Goal: Navigation & Orientation: Find specific page/section

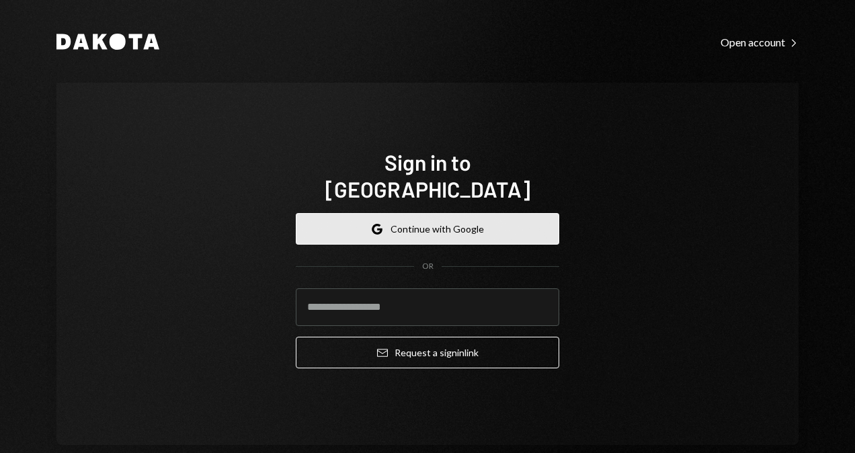
click at [448, 216] on button "Google Continue with Google" at bounding box center [428, 229] width 264 height 32
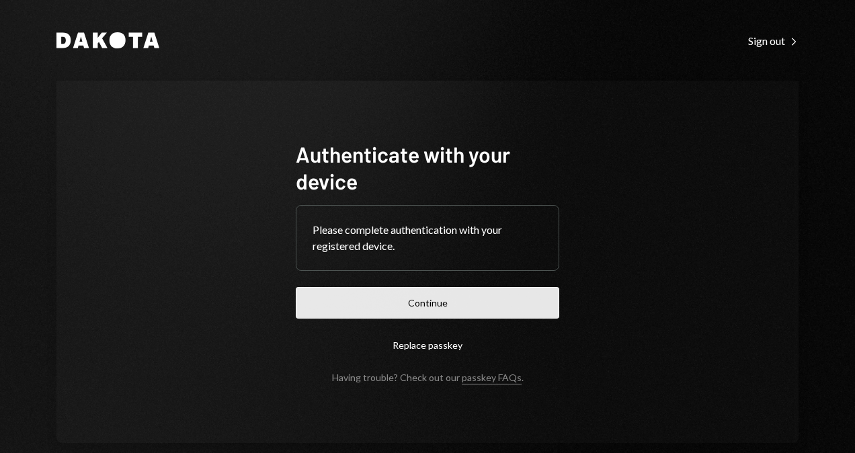
click at [512, 312] on button "Continue" at bounding box center [428, 303] width 264 height 32
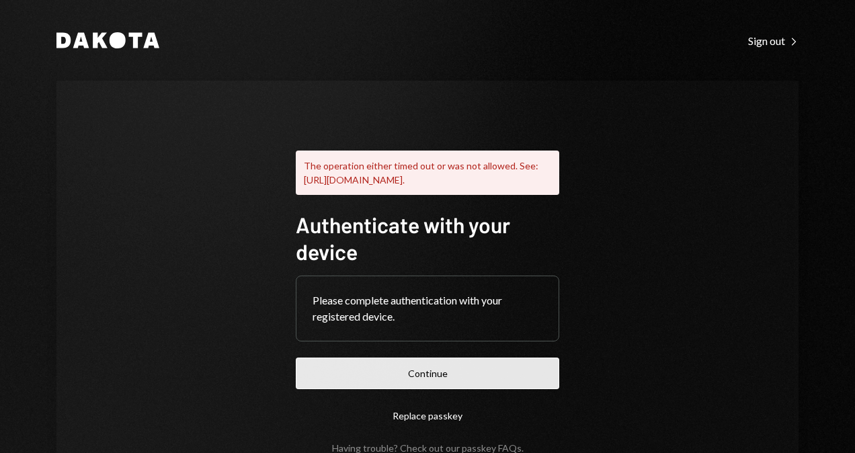
click at [459, 383] on button "Continue" at bounding box center [428, 374] width 264 height 32
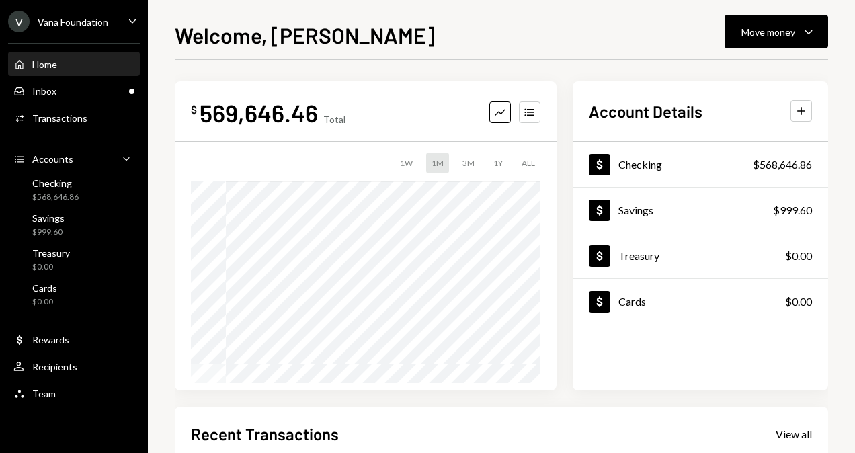
click at [109, 17] on div "V Vana Foundation Caret Down" at bounding box center [74, 22] width 148 height 22
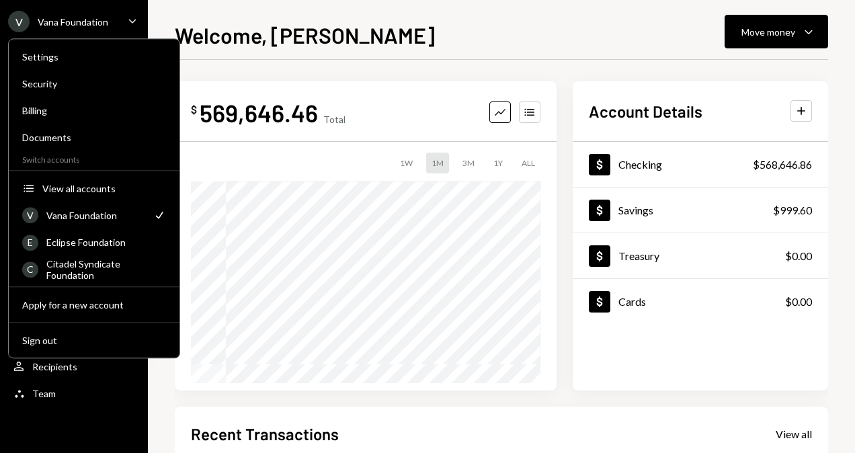
click at [333, 12] on div "Welcome, George Move money Caret Down $ 569,646.46 Total Graph Accounts 1W 1M 3…" at bounding box center [501, 226] width 707 height 453
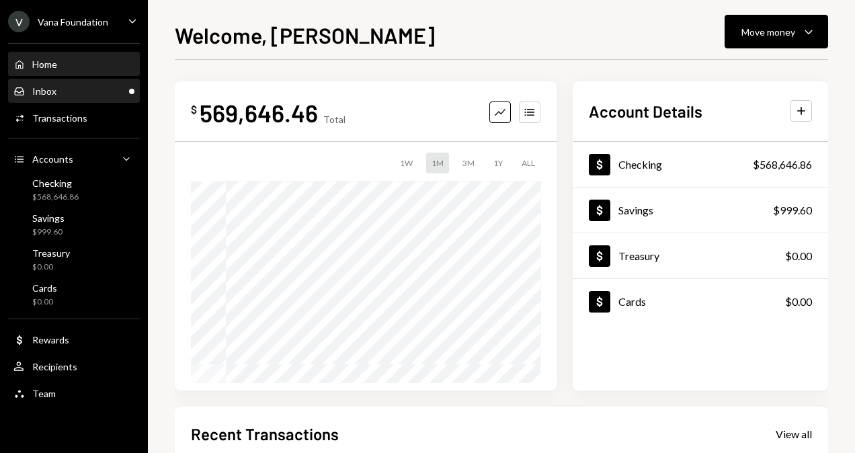
click at [66, 89] on div "Inbox Inbox" at bounding box center [73, 91] width 121 height 12
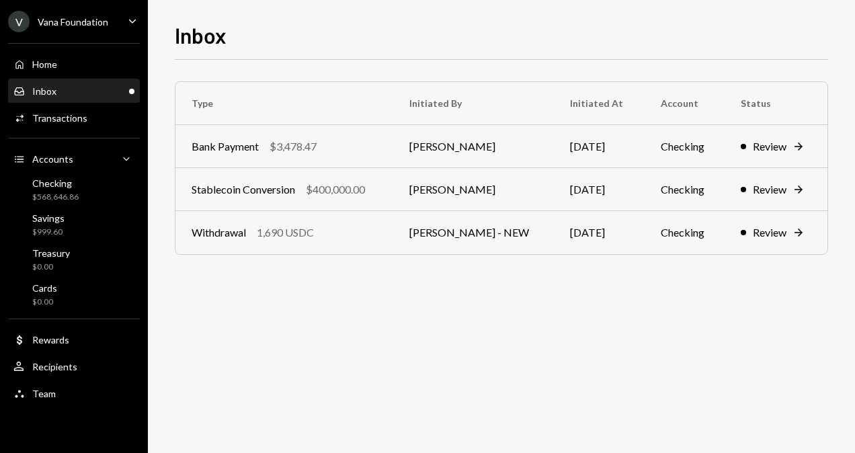
click at [61, 23] on div "Vana Foundation" at bounding box center [73, 21] width 71 height 11
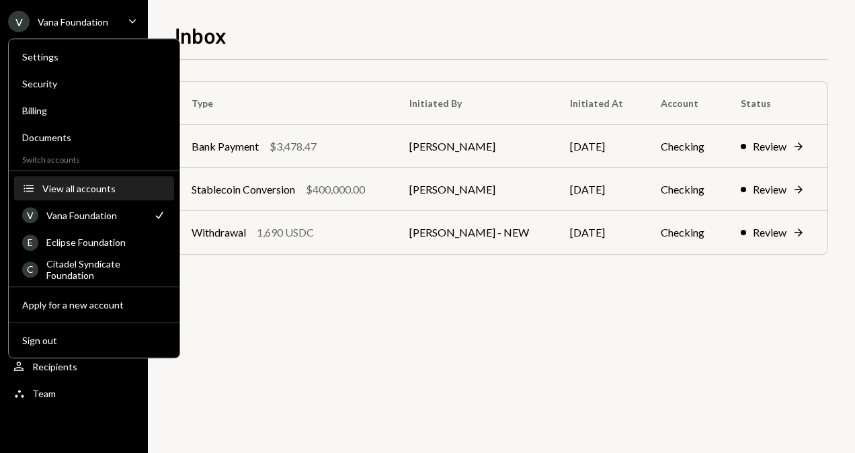
click at [100, 187] on div "View all accounts" at bounding box center [104, 188] width 124 height 11
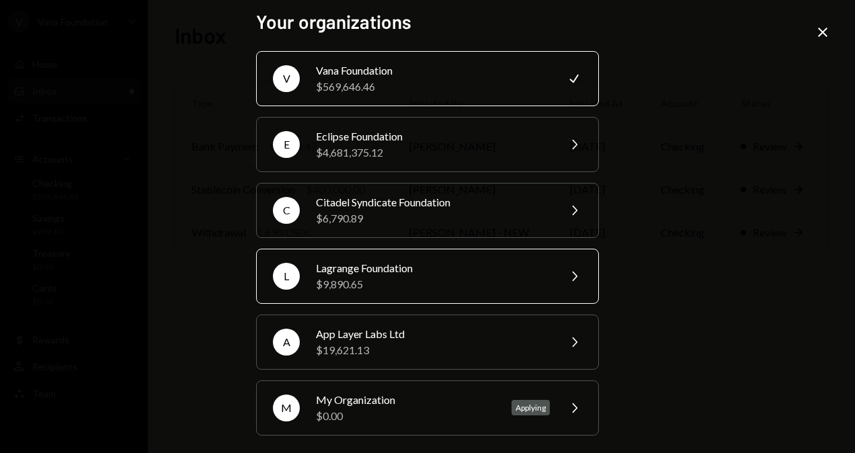
scroll to position [7, 0]
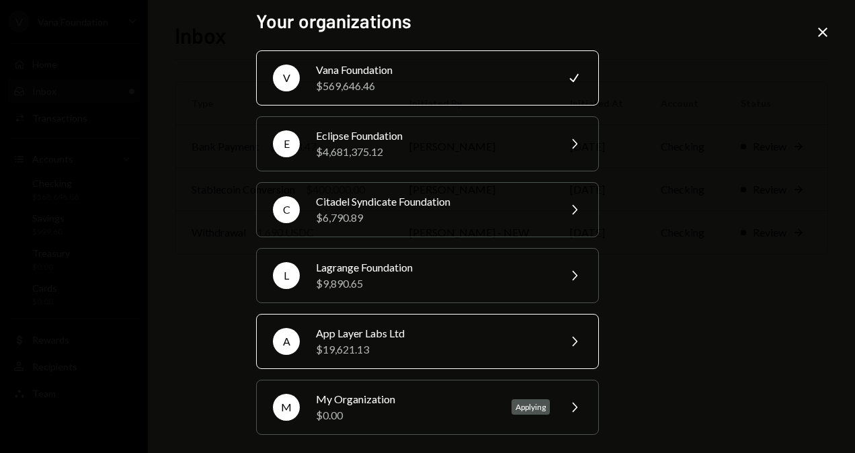
click at [444, 347] on div "$19,621.13" at bounding box center [433, 350] width 234 height 16
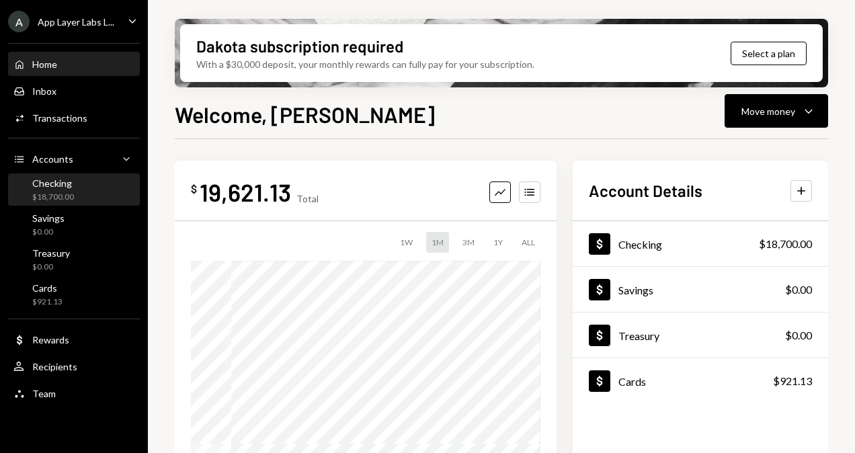
click at [81, 187] on div "Checking $18,700.00" at bounding box center [73, 190] width 121 height 26
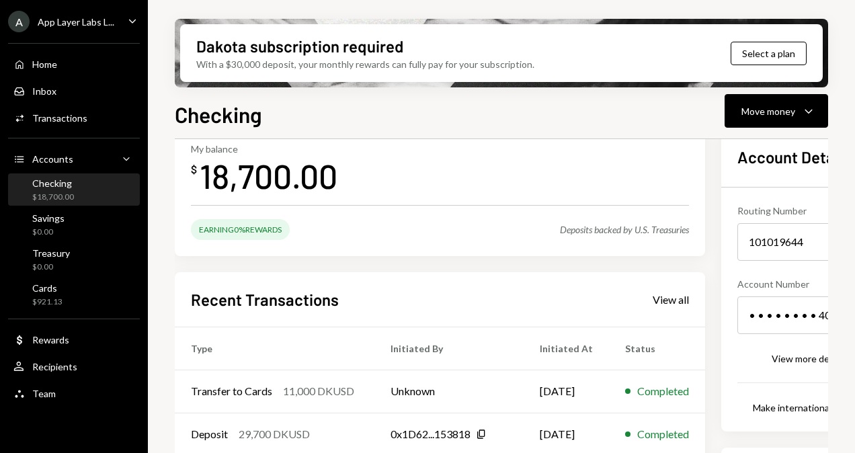
scroll to position [134, 0]
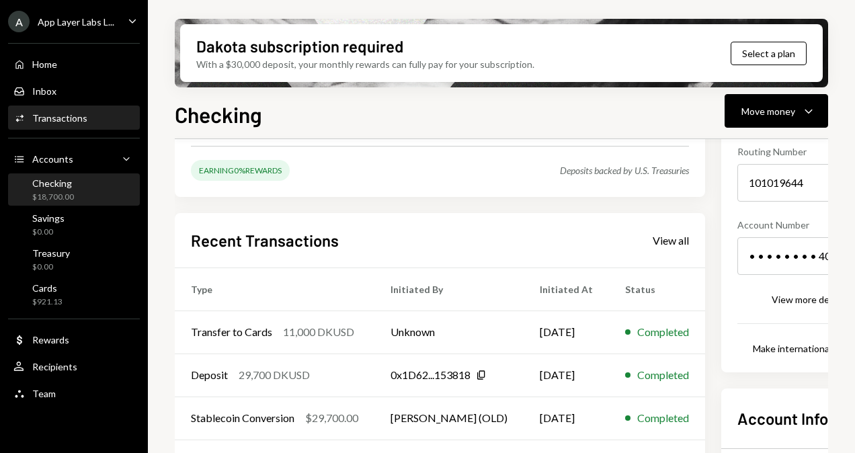
click at [79, 116] on div "Transactions" at bounding box center [59, 117] width 55 height 11
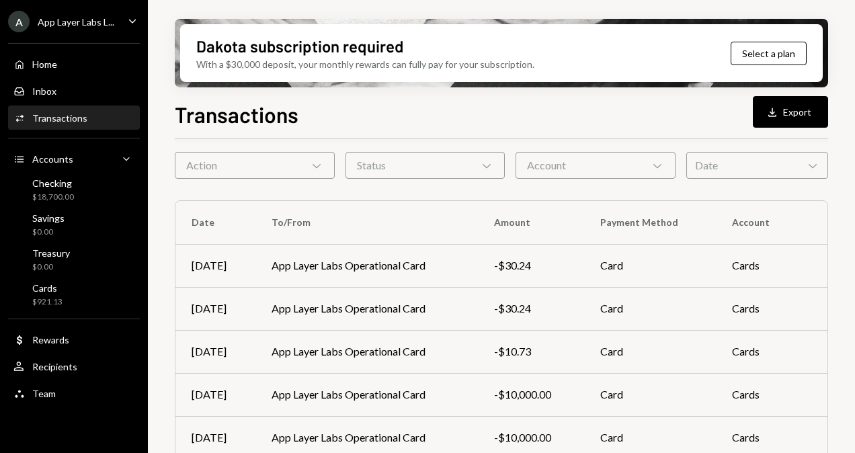
scroll to position [67, 0]
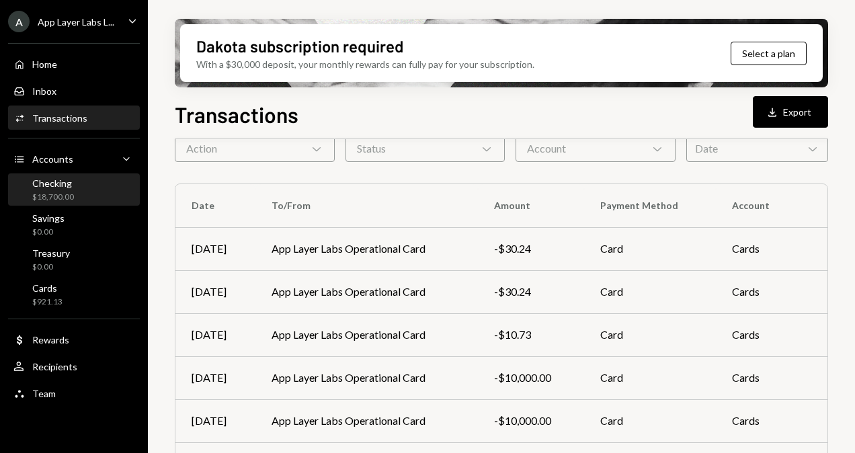
click at [65, 192] on div "$18,700.00" at bounding box center [53, 197] width 42 height 11
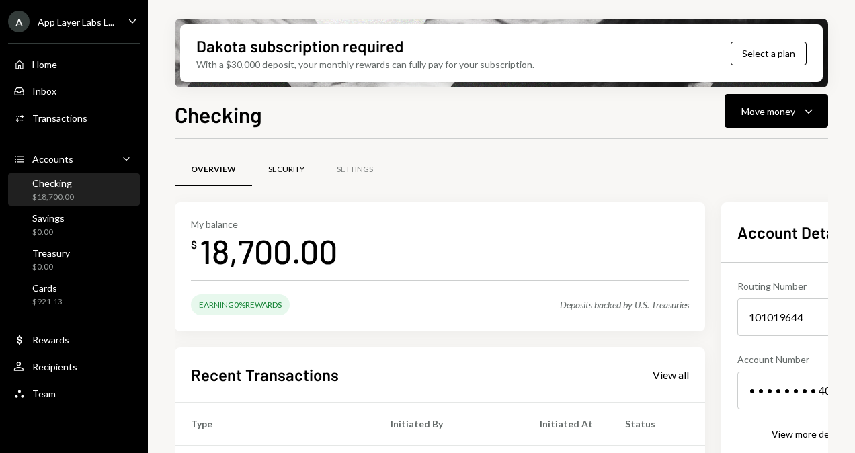
click at [283, 163] on div "Security" at bounding box center [286, 170] width 69 height 32
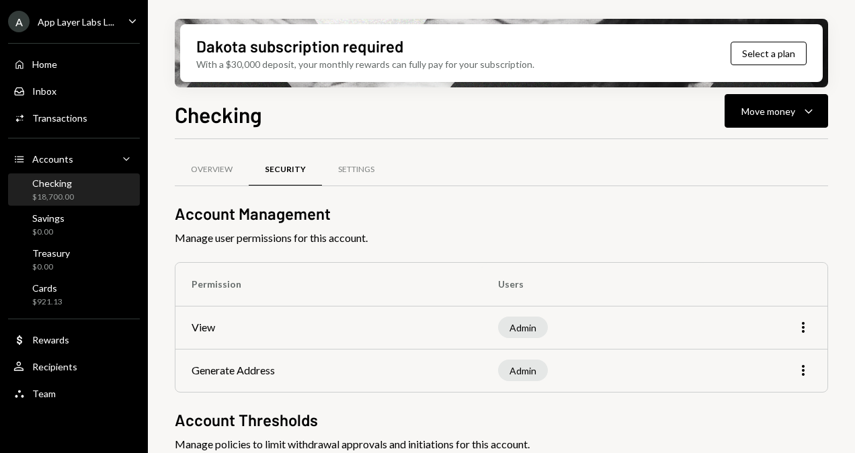
click at [38, 194] on div "$18,700.00" at bounding box center [53, 197] width 42 height 11
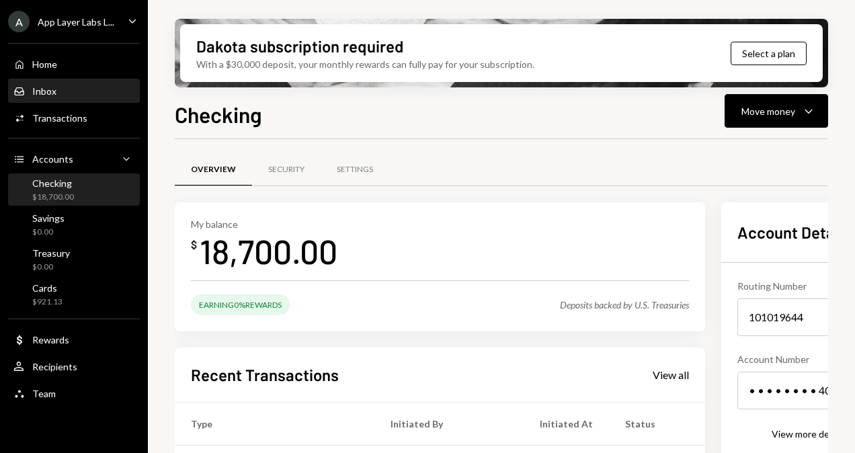
click at [78, 98] on div "Inbox Inbox" at bounding box center [73, 91] width 121 height 23
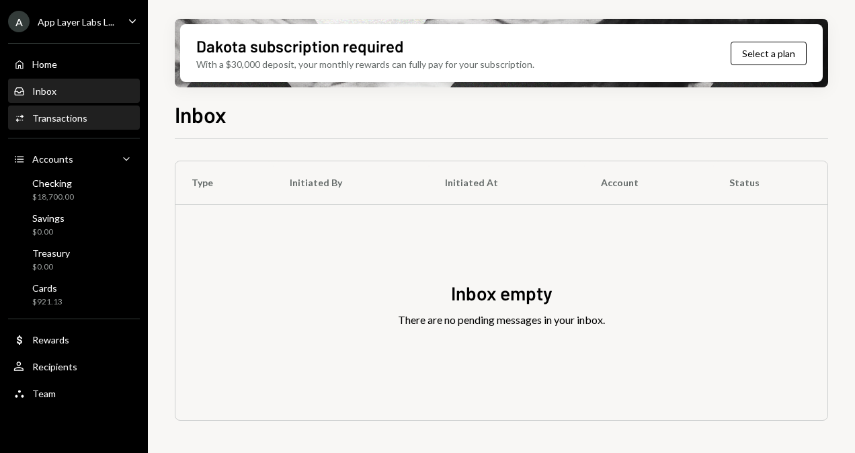
click at [78, 125] on div "Activities Transactions" at bounding box center [73, 118] width 121 height 23
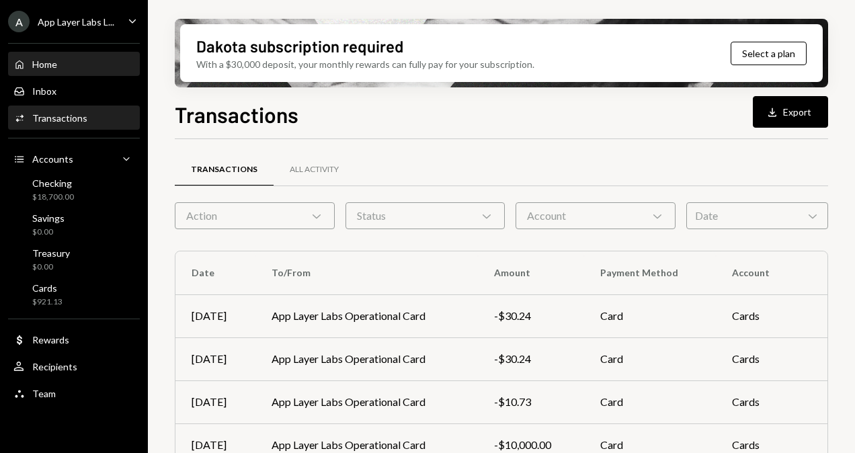
click at [73, 65] on div "Home Home" at bounding box center [73, 64] width 121 height 12
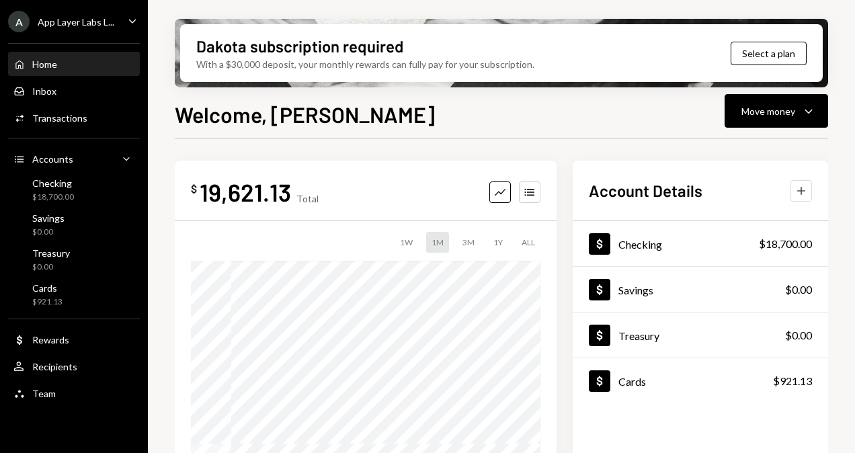
click at [795, 191] on icon "Plus" at bounding box center [801, 190] width 13 height 13
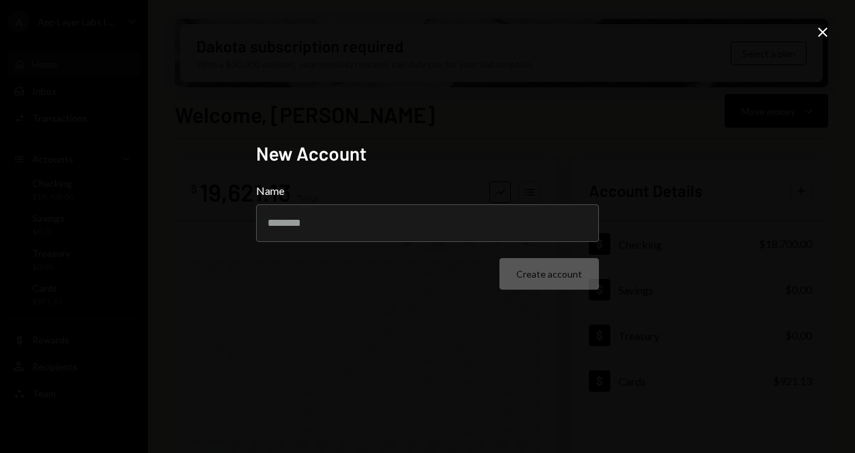
click at [824, 32] on icon "Close" at bounding box center [823, 32] width 16 height 16
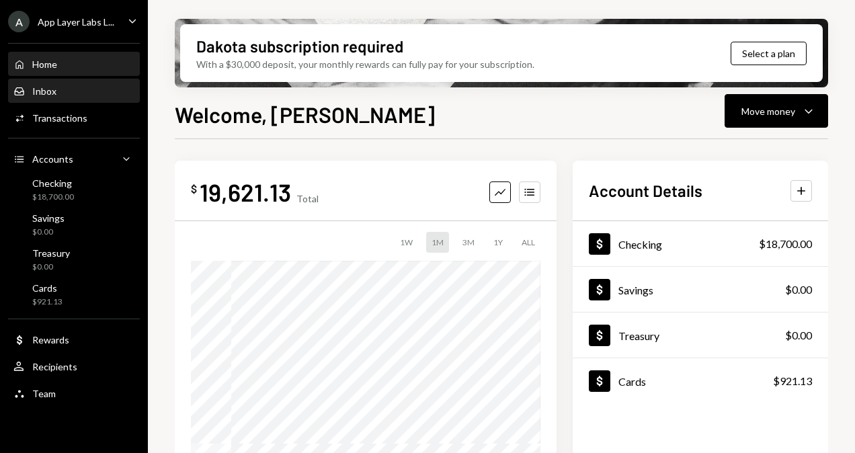
click at [54, 93] on div "Inbox" at bounding box center [44, 90] width 24 height 11
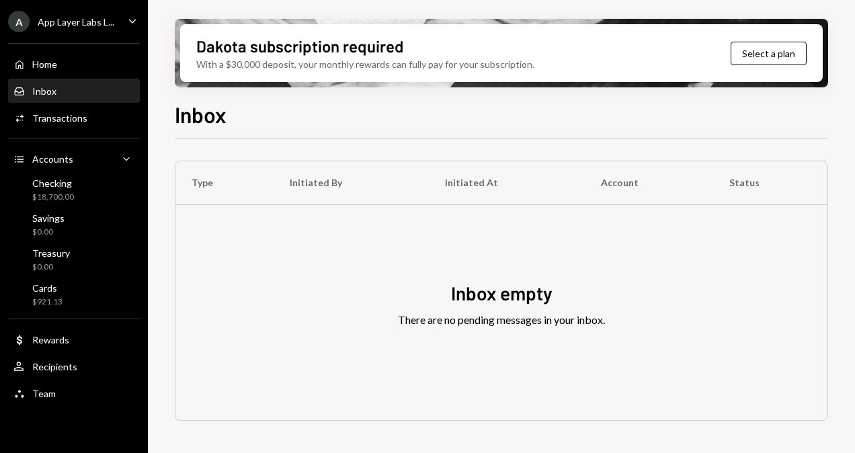
click at [61, 78] on div "Home Home Inbox Inbox Activities Transactions Accounts Accounts Caret Down Chec…" at bounding box center [74, 221] width 148 height 373
click at [94, 186] on div "Checking $18,700.00" at bounding box center [73, 190] width 121 height 26
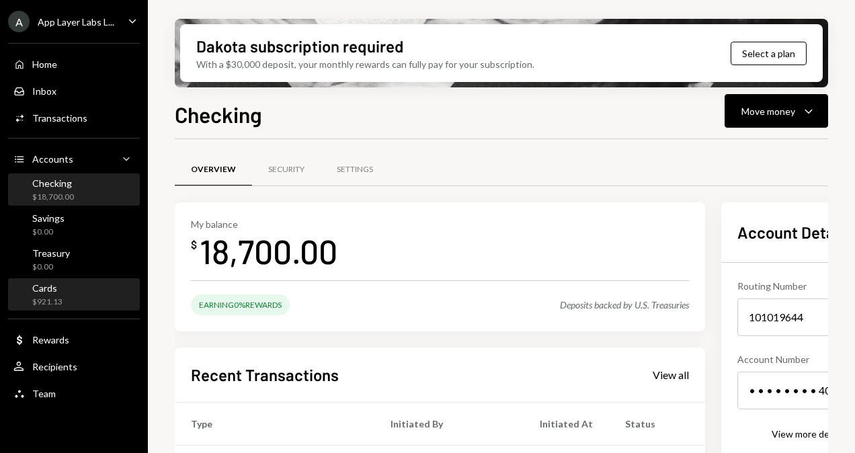
click at [46, 296] on div "Cards $921.13" at bounding box center [47, 295] width 30 height 26
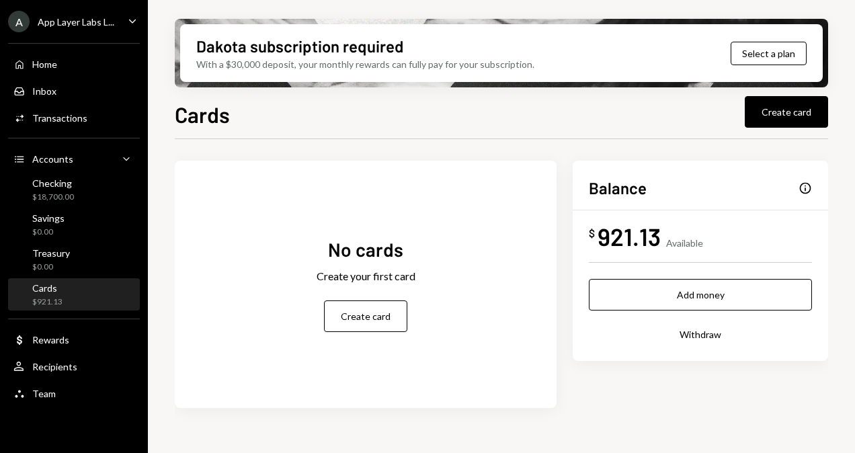
click at [807, 187] on div "Info" at bounding box center [805, 188] width 13 height 13
click at [74, 291] on div "Cards $921.13" at bounding box center [73, 295] width 121 height 26
click at [61, 199] on div "$18,700.00" at bounding box center [53, 197] width 42 height 11
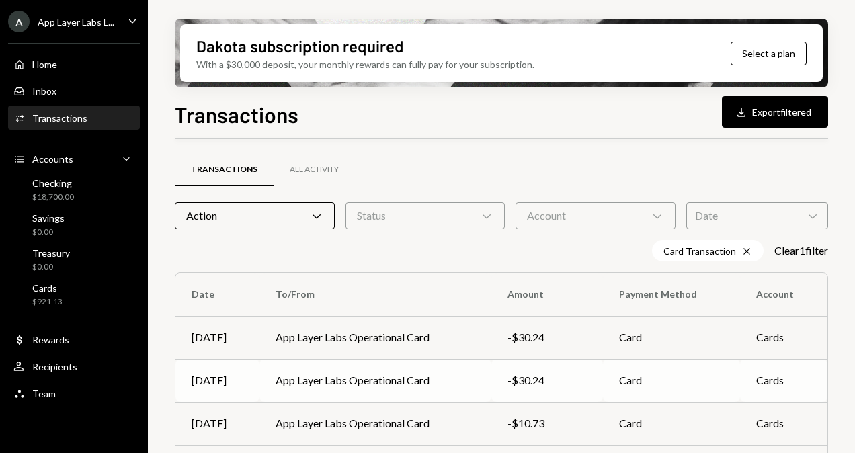
scroll to position [132, 0]
